Goal: Task Accomplishment & Management: Use online tool/utility

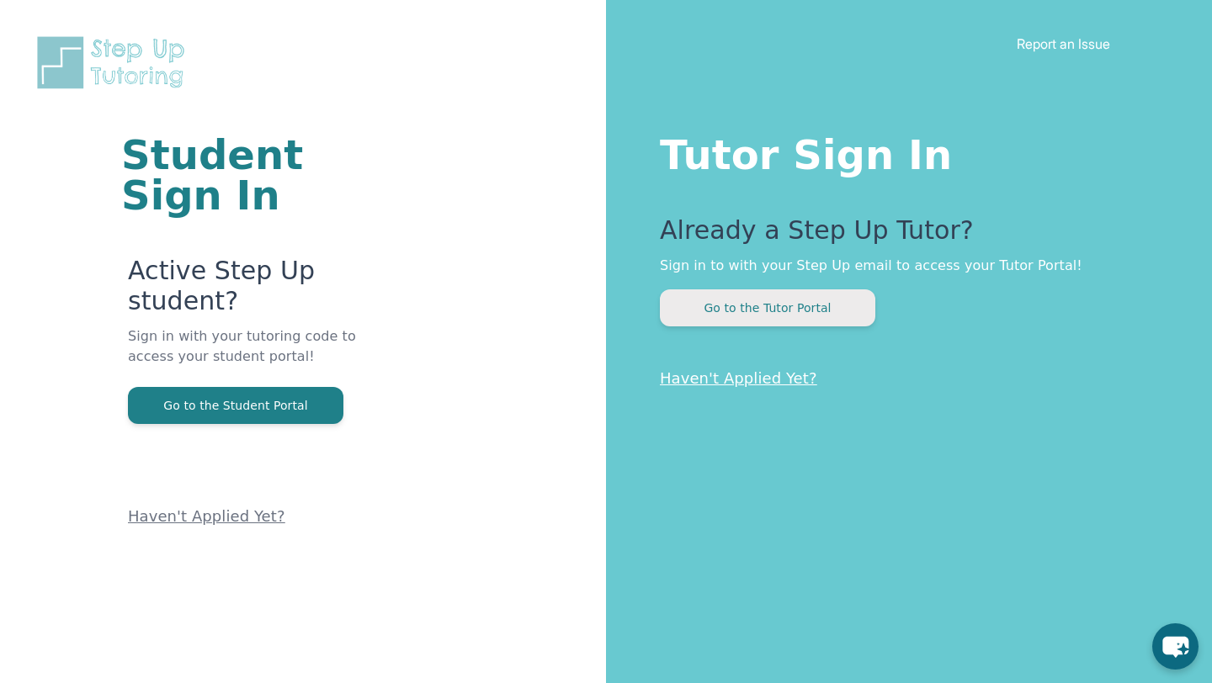
click at [786, 314] on button "Go to the Tutor Portal" at bounding box center [767, 307] width 215 height 37
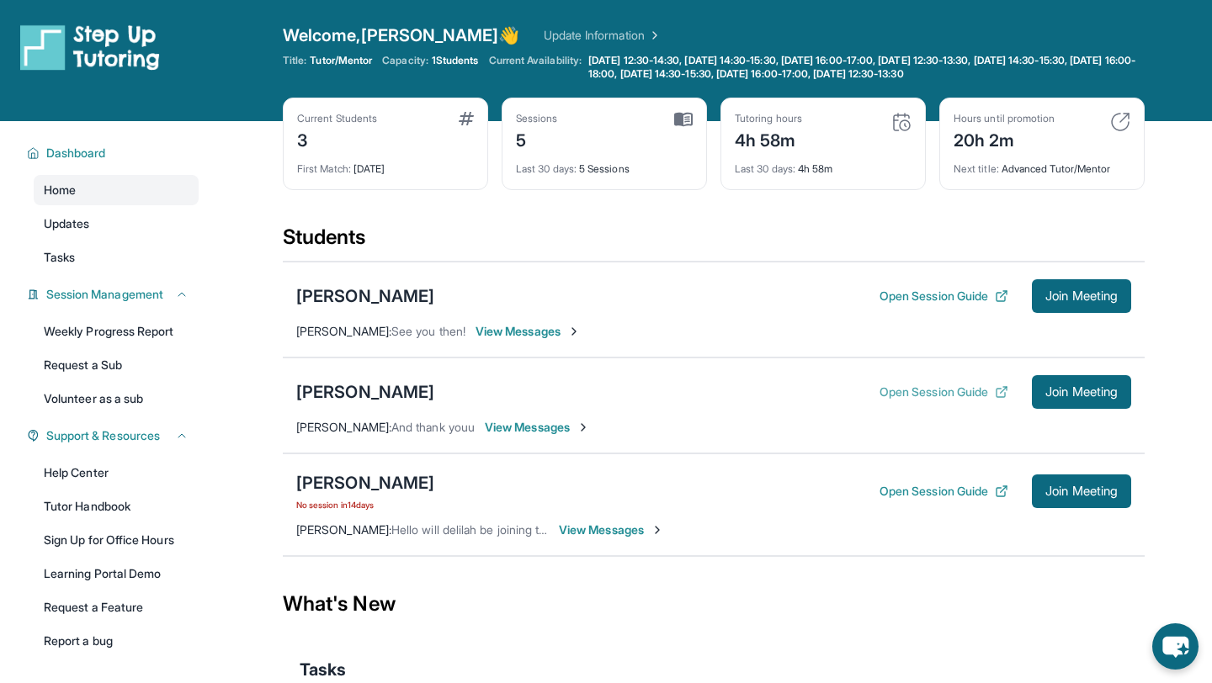
click at [948, 395] on button "Open Session Guide" at bounding box center [943, 392] width 129 height 17
click at [1045, 393] on span "Join Meeting" at bounding box center [1081, 392] width 72 height 10
click at [350, 389] on div "[PERSON_NAME]" at bounding box center [365, 392] width 138 height 24
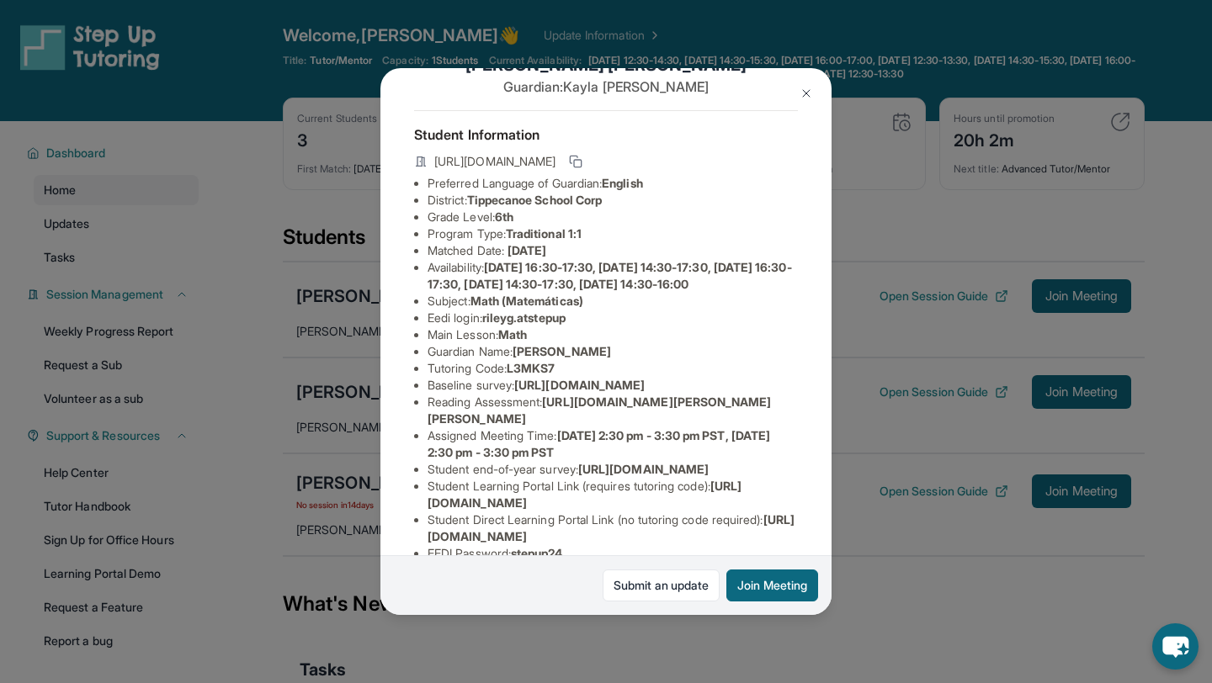
scroll to position [65, 0]
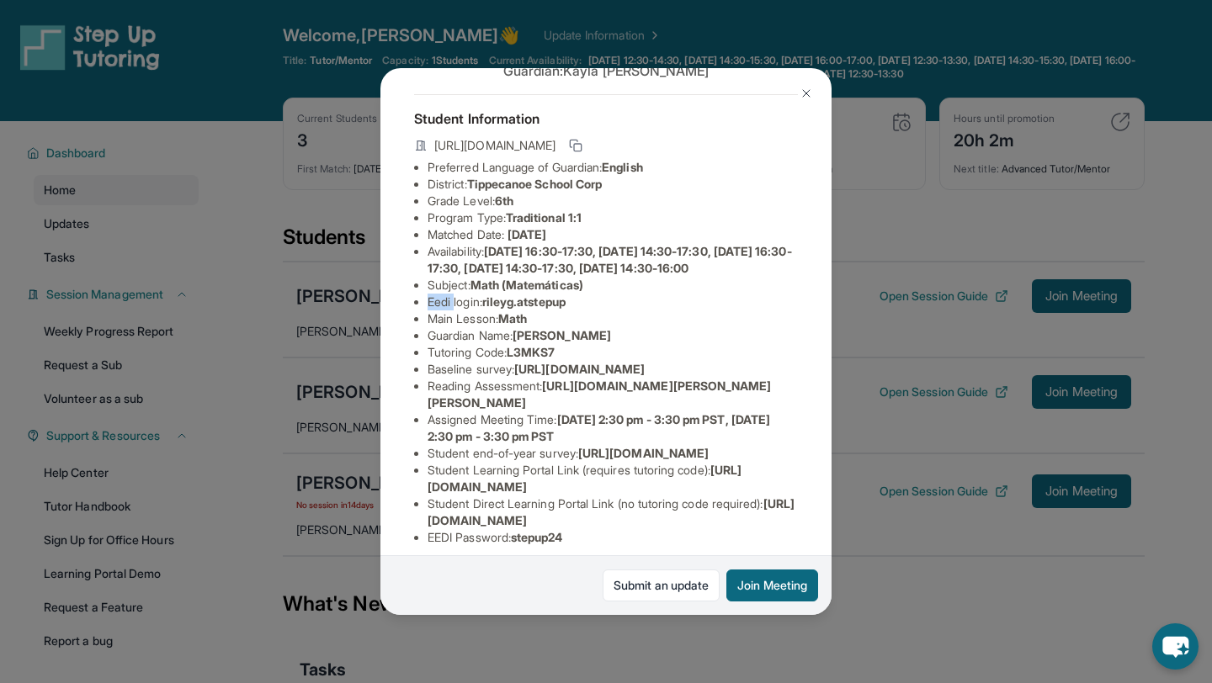
drag, startPoint x: 455, startPoint y: 323, endPoint x: 413, endPoint y: 321, distance: 42.1
click at [413, 321] on div "[PERSON_NAME] Guardian: [PERSON_NAME] Student Information [URL][DOMAIN_NAME] Pr…" at bounding box center [605, 341] width 451 height 547
click at [489, 309] on span "rileyg.atstepup" at bounding box center [523, 302] width 83 height 14
drag, startPoint x: 489, startPoint y: 323, endPoint x: 602, endPoint y: 321, distance: 113.6
click at [602, 310] on li "Eedi login : rileyg.atstepup" at bounding box center [612, 302] width 370 height 17
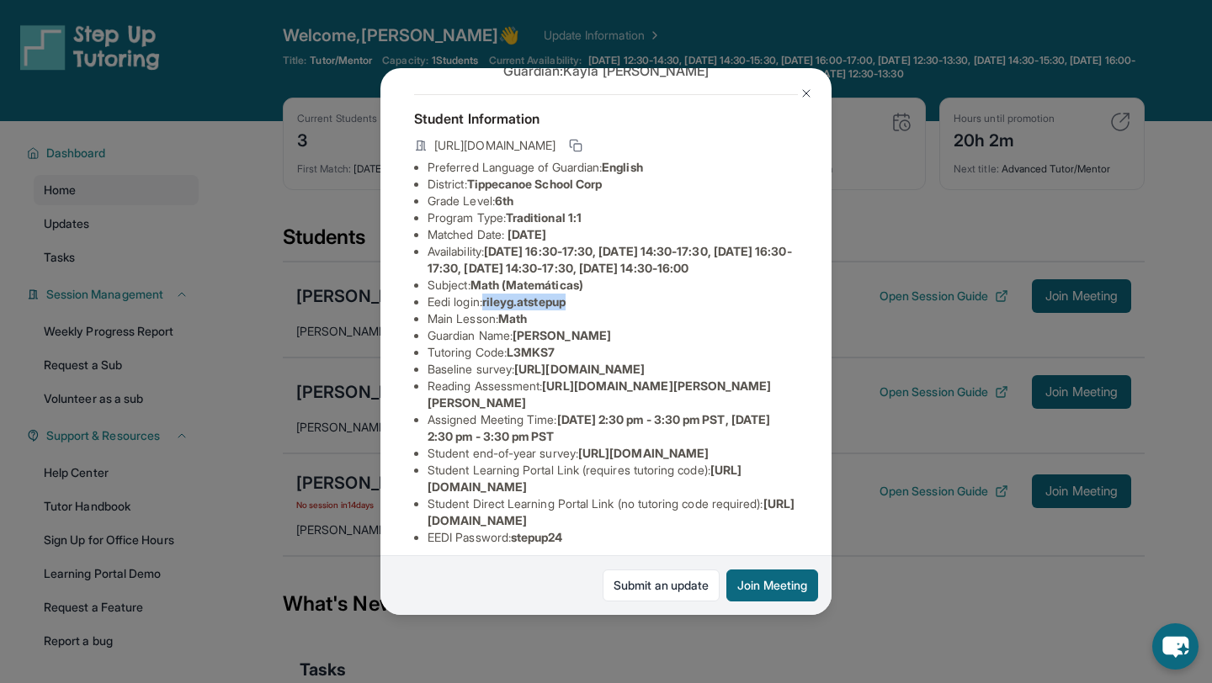
copy span "rileyg.atstepup"
